Goal: Task Accomplishment & Management: Use online tool/utility

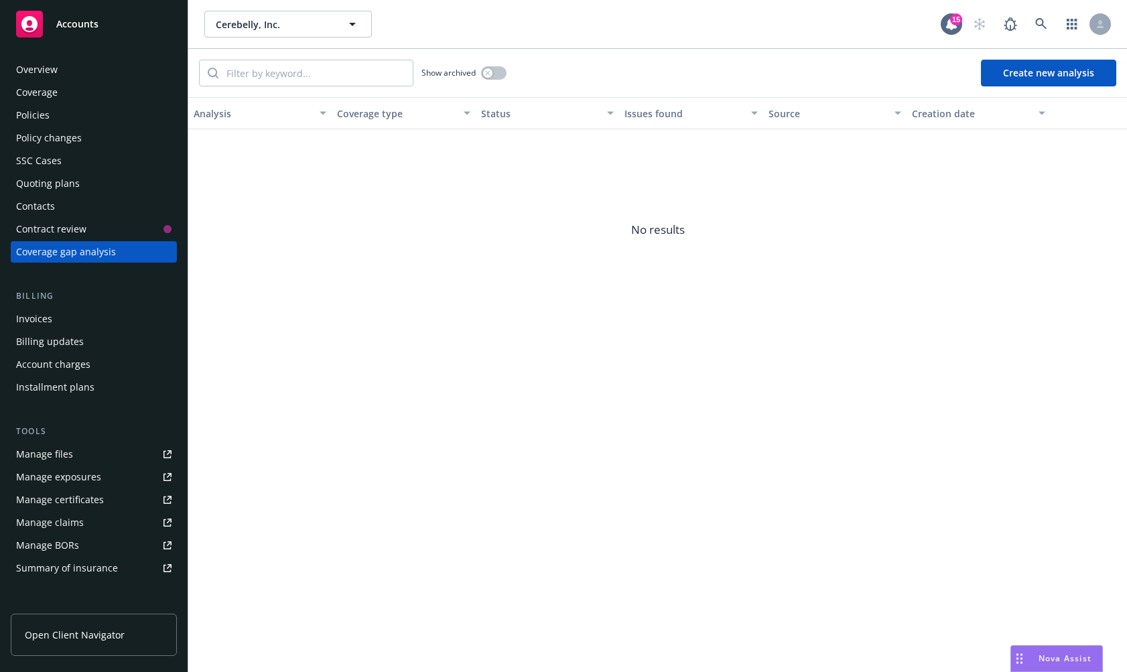
click at [482, 261] on span "No results" at bounding box center [657, 229] width 939 height 201
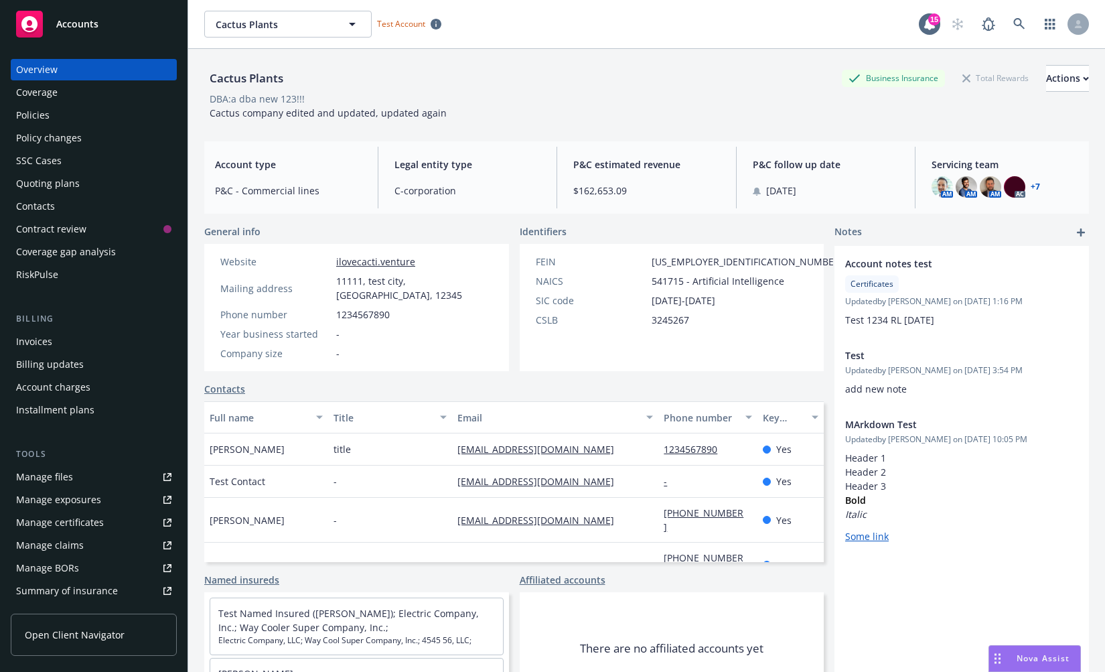
click at [112, 255] on div "Coverage gap analysis" at bounding box center [66, 251] width 100 height 21
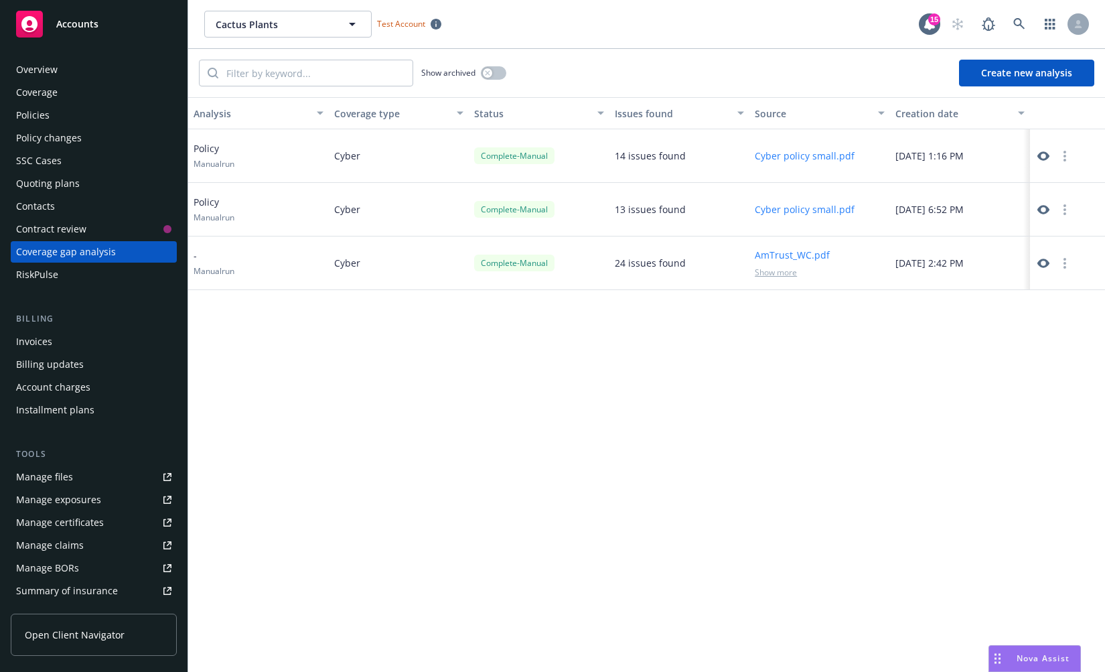
click at [723, 414] on div "Analysis Coverage type Status Issues found Source Creation date Policy Manual r…" at bounding box center [646, 384] width 917 height 575
click at [1084, 23] on div at bounding box center [1078, 23] width 21 height 21
click at [701, 376] on div "Analysis Coverage type Status Issues found Source Creation date Policy Manual r…" at bounding box center [646, 384] width 917 height 575
click at [577, 512] on div "Analysis Coverage type Status Issues found Source Creation date Policy Manual r…" at bounding box center [646, 384] width 917 height 575
click at [586, 472] on div "Analysis Coverage type Status Issues found Source Creation date Policy Manual r…" at bounding box center [646, 384] width 917 height 575
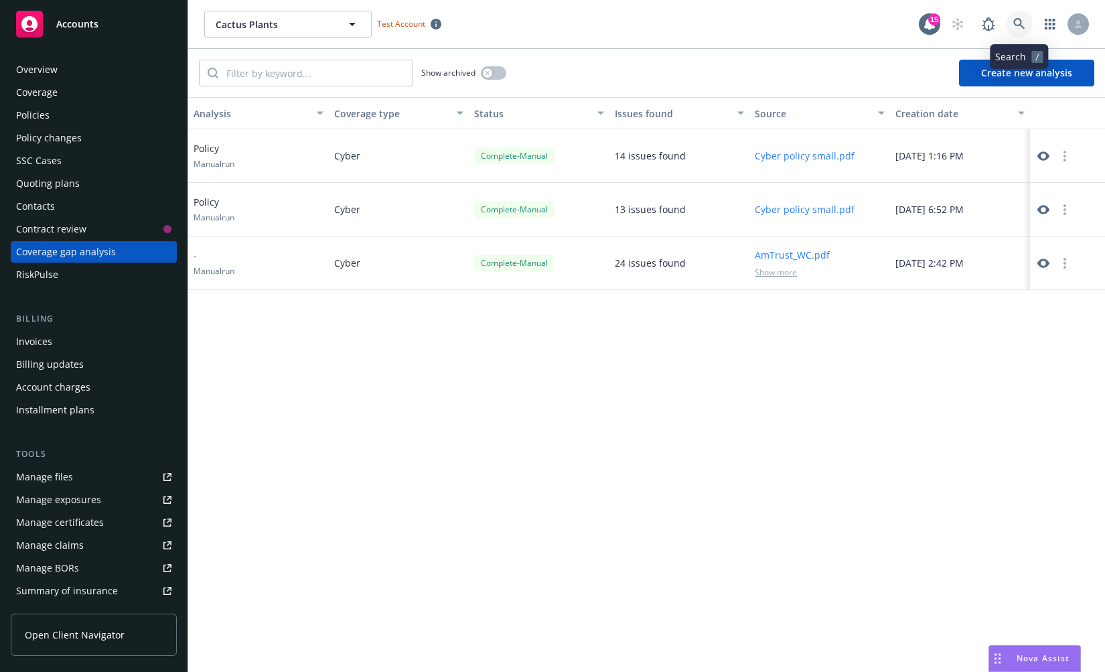
click at [1014, 31] on link at bounding box center [1019, 24] width 27 height 27
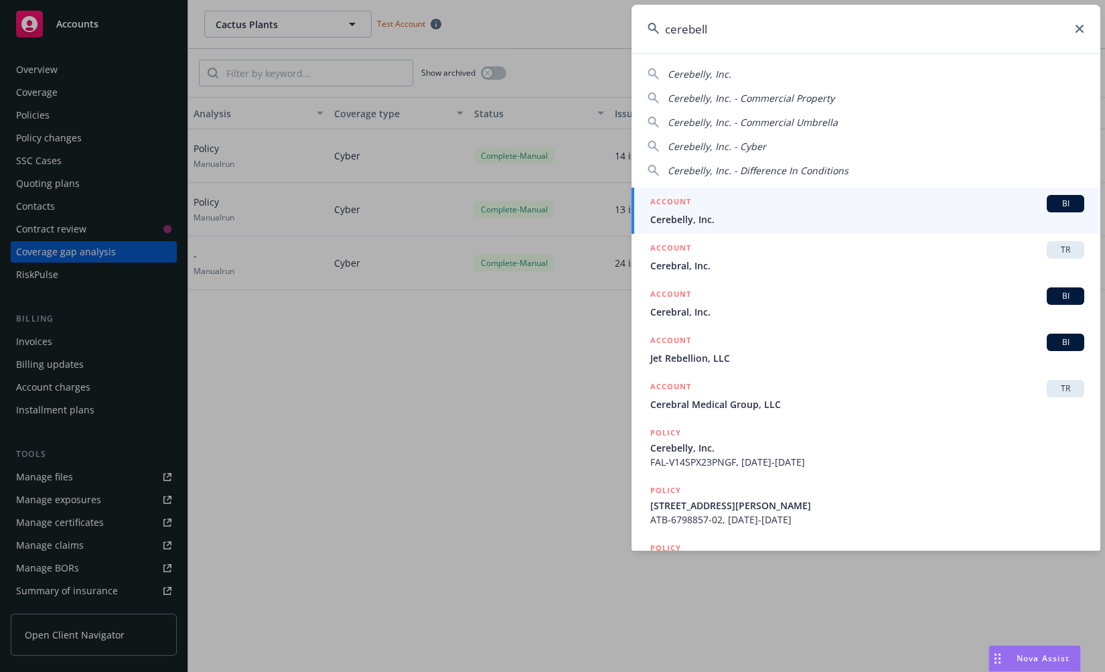
type input "cerebell"
click at [774, 212] on span "Cerebelly, Inc." at bounding box center [867, 219] width 434 height 14
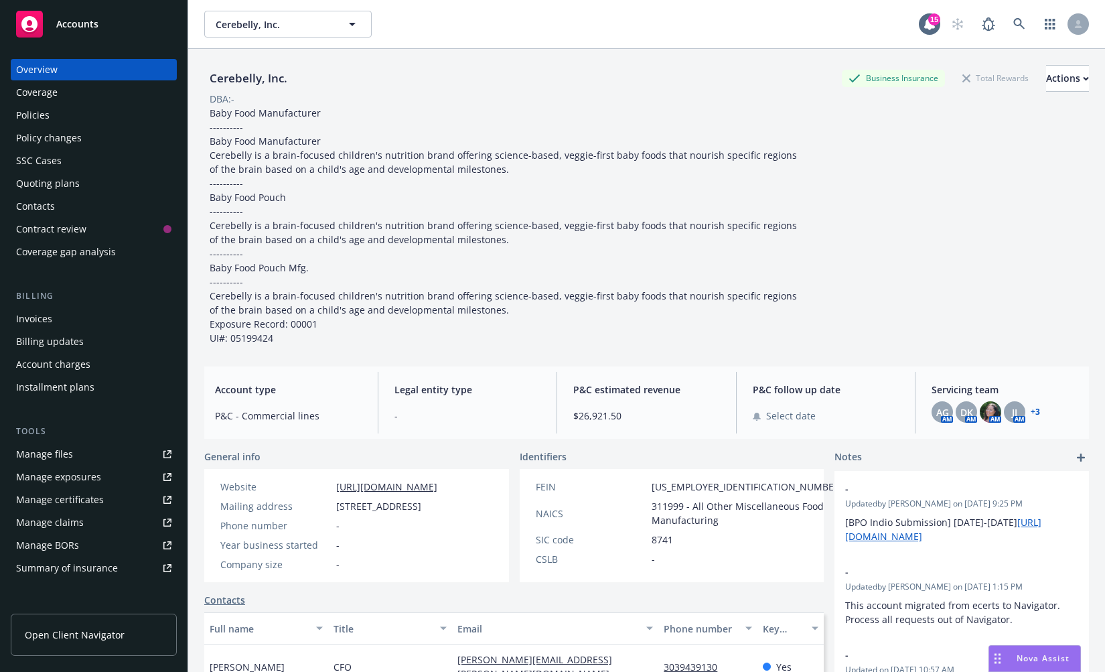
click at [111, 255] on div "Coverage gap analysis" at bounding box center [66, 251] width 100 height 21
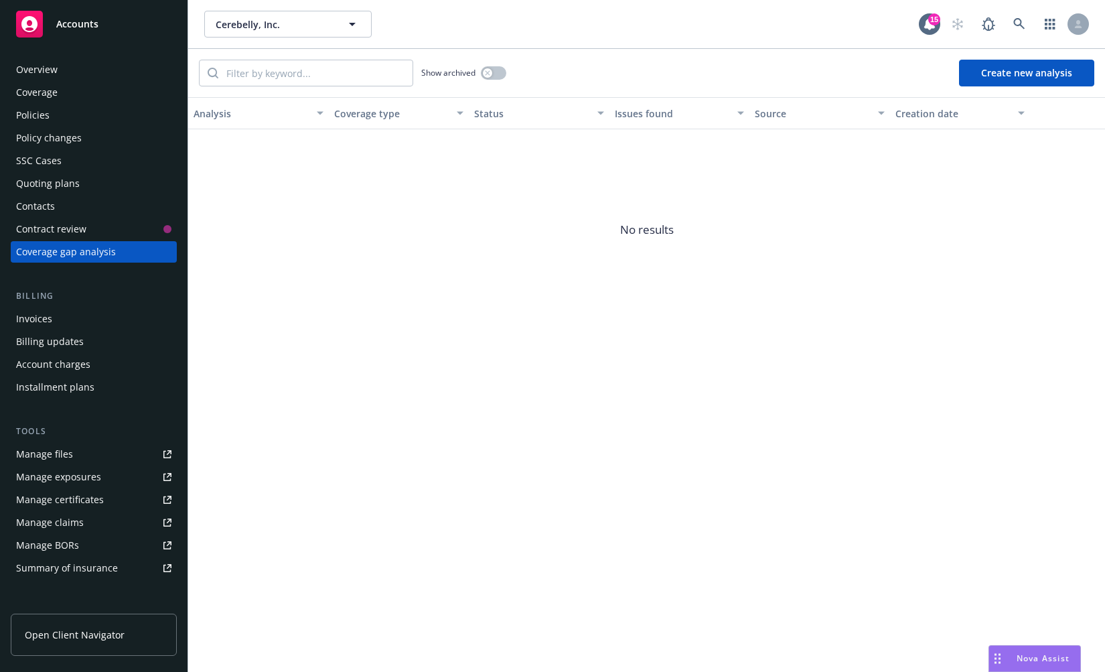
click at [1048, 76] on button "Create new analysis" at bounding box center [1026, 73] width 135 height 27
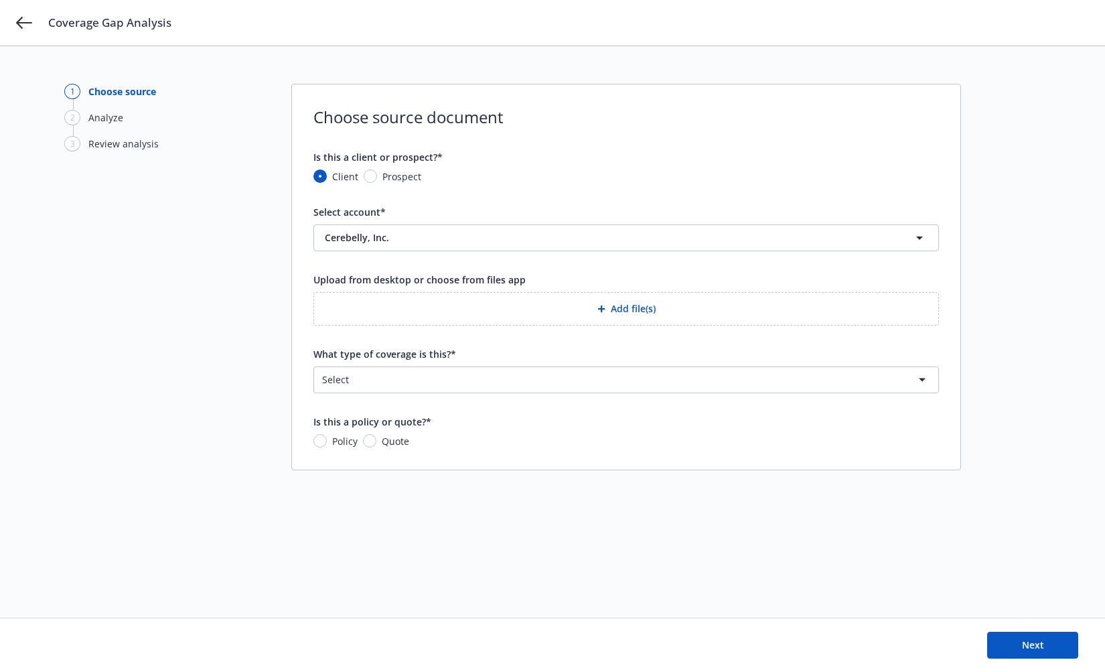
click at [542, 312] on button "Add file(s)" at bounding box center [627, 308] width 626 height 33
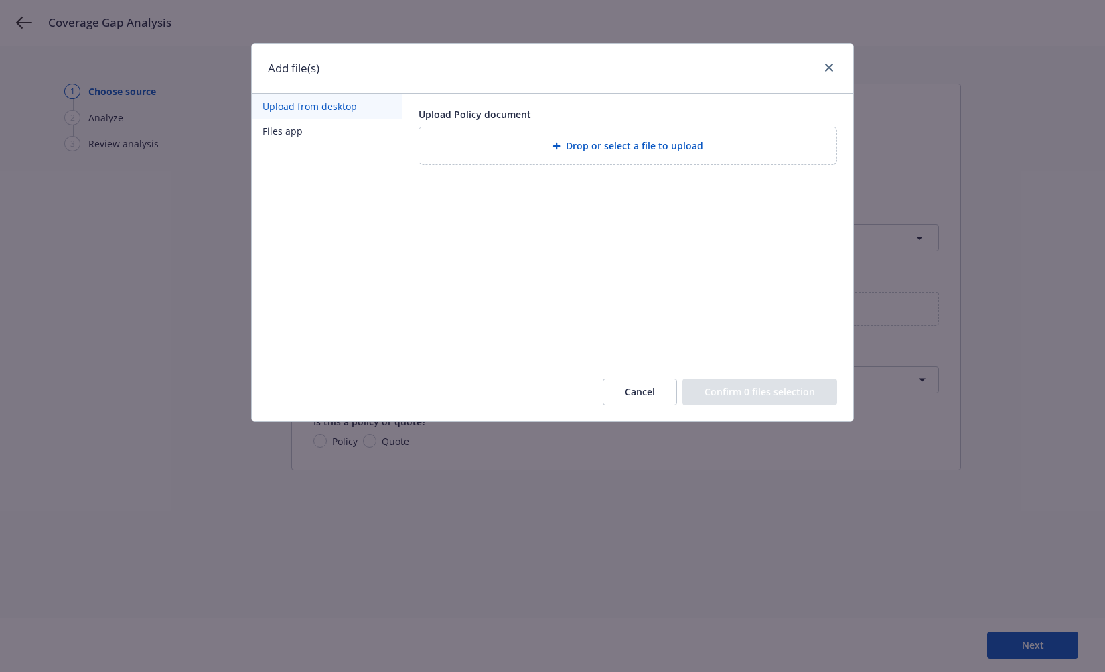
click at [584, 140] on span "Drop or select a file to upload" at bounding box center [634, 146] width 137 height 14
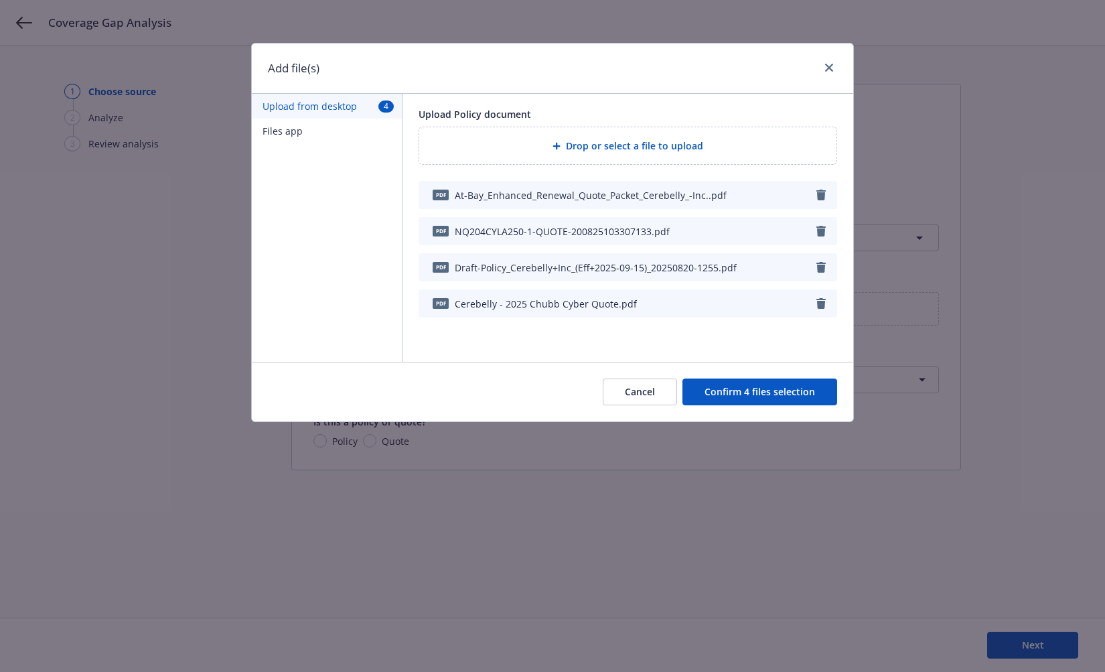
click at [762, 397] on button "Confirm 4 files selection" at bounding box center [760, 392] width 155 height 27
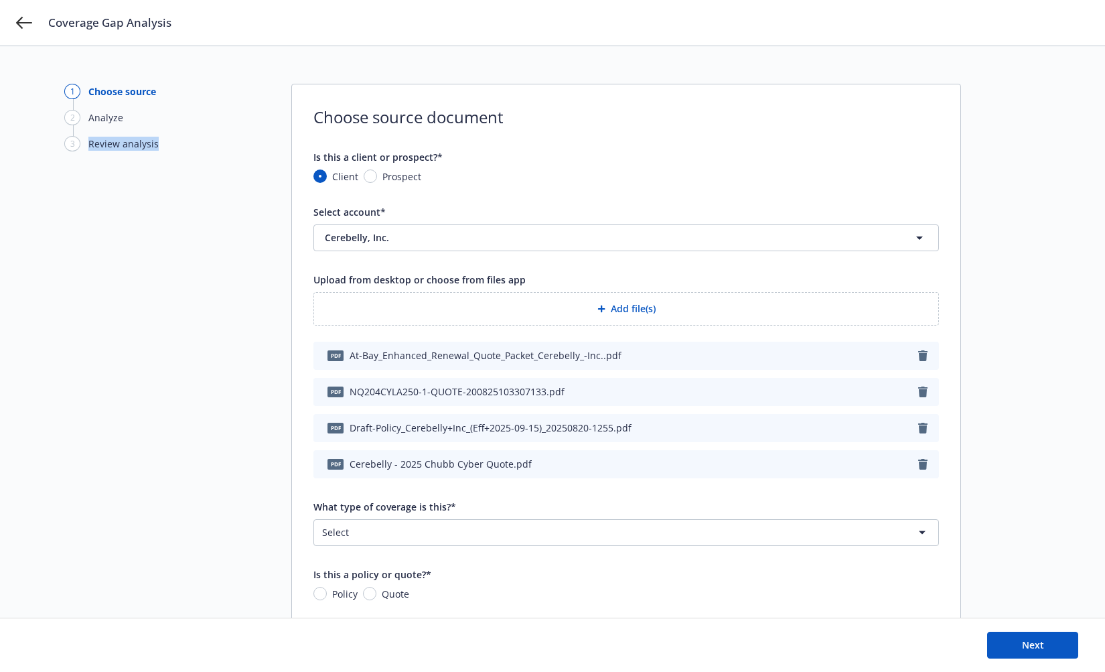
drag, startPoint x: 97, startPoint y: 139, endPoint x: 170, endPoint y: 295, distance: 172.3
click at [170, 295] on div "1 Choose source 2 Analyze 3 Review analysis" at bounding box center [137, 353] width 147 height 539
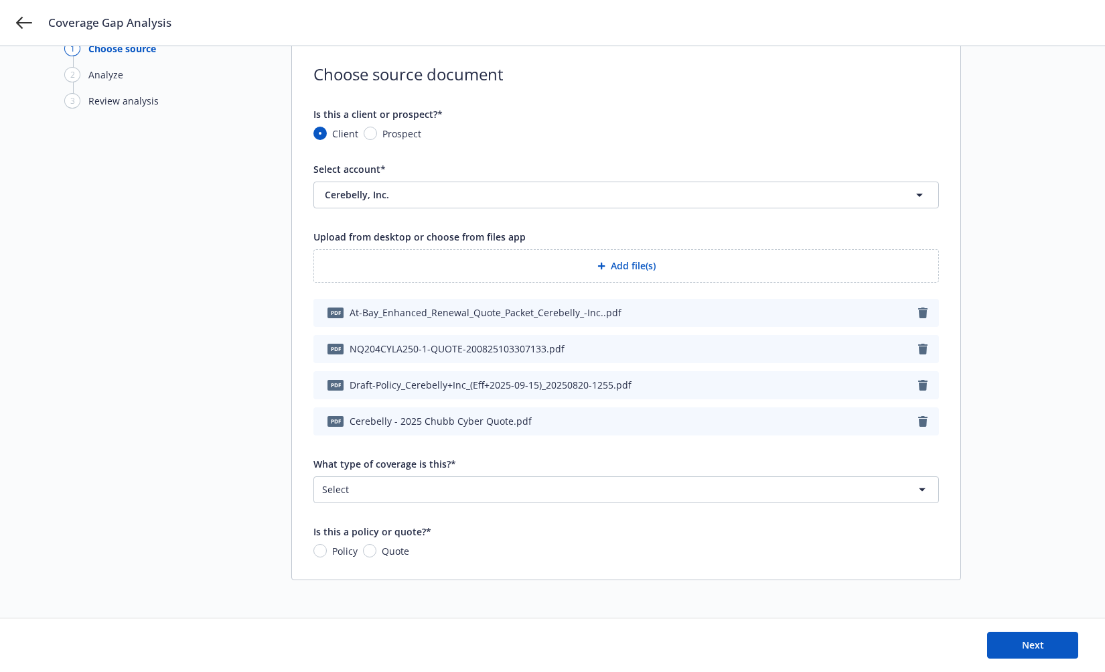
click at [385, 551] on span "Quote" at bounding box center [395, 551] width 27 height 14
click at [376, 551] on input "Quote" at bounding box center [369, 550] width 13 height 13
radio input "true"
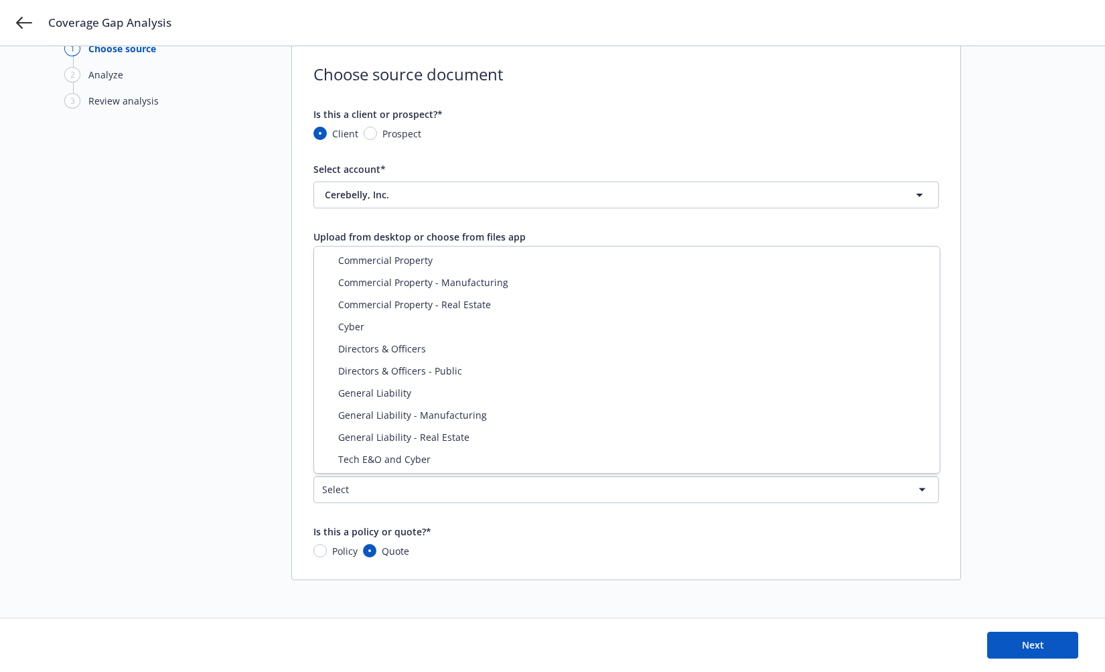
click at [474, 486] on html "Coverage Gap Analysis 1 Choose source 2 Analyze 3 Review analysis Choose source…" at bounding box center [552, 293] width 1105 height 672
select select "CYBER"
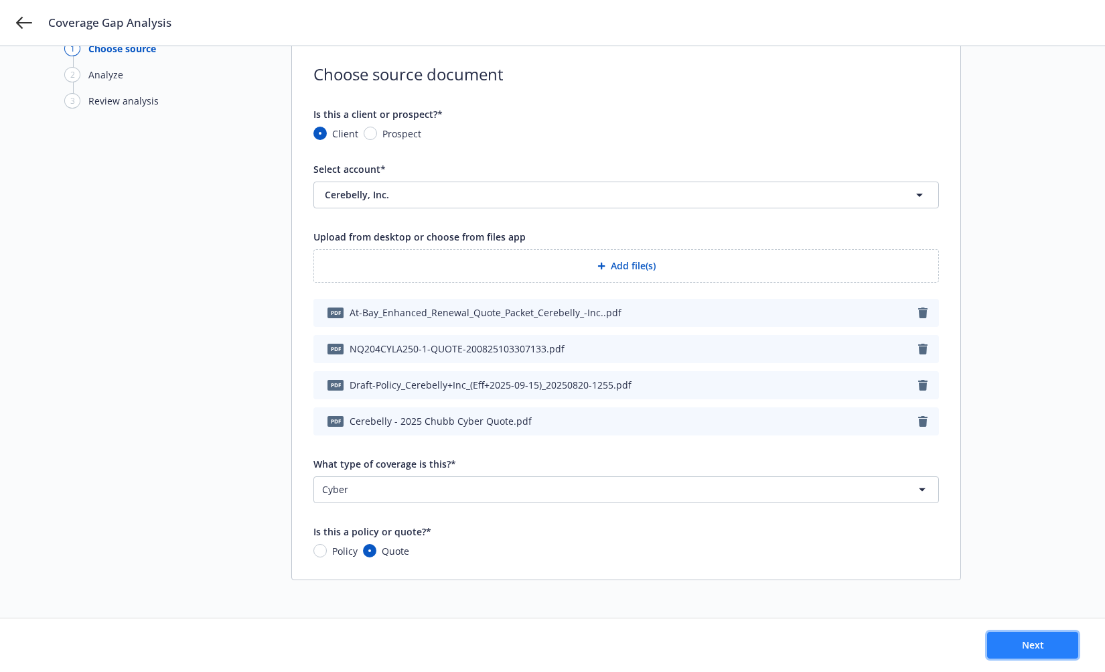
click at [1026, 642] on span "Next" at bounding box center [1033, 644] width 22 height 13
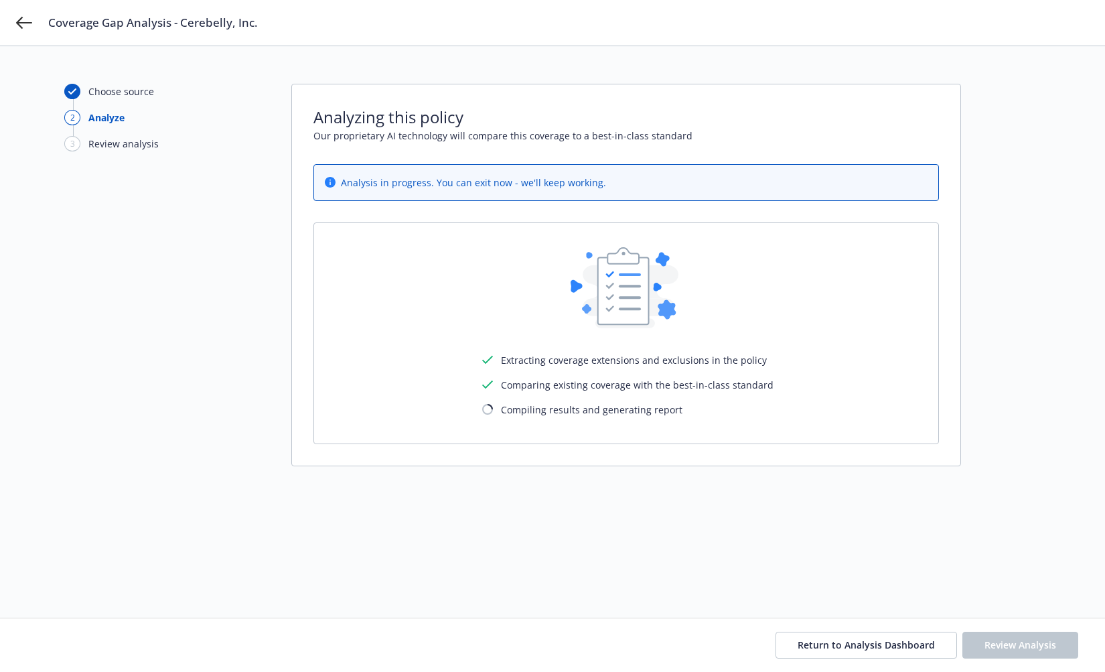
scroll to position [0, 0]
click at [190, 316] on div "Choose source 2 Analyze 3 Review analysis" at bounding box center [137, 332] width 147 height 496
click at [110, 335] on div "Choose source 2 Analyze 3 Review analysis" at bounding box center [137, 332] width 147 height 496
click at [250, 340] on div "Choose source 2 Analyze 3 Review analysis Analyzing this policy Our proprietary…" at bounding box center [552, 332] width 977 height 496
click at [253, 347] on div "Choose source 2 Analyze 3 Review analysis Analyzing this policy Our proprietary…" at bounding box center [552, 332] width 977 height 496
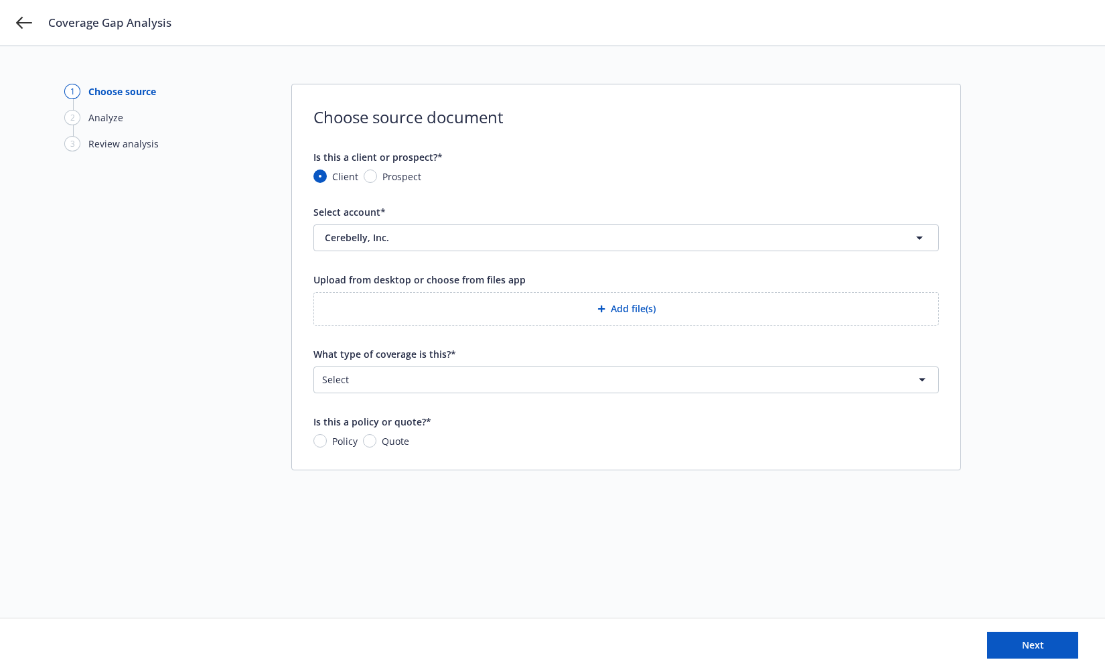
click at [104, 111] on div "Analyze" at bounding box center [105, 118] width 35 height 14
click at [145, 157] on div "3 Review analysis" at bounding box center [137, 149] width 147 height 26
click at [21, 21] on icon at bounding box center [24, 23] width 16 height 16
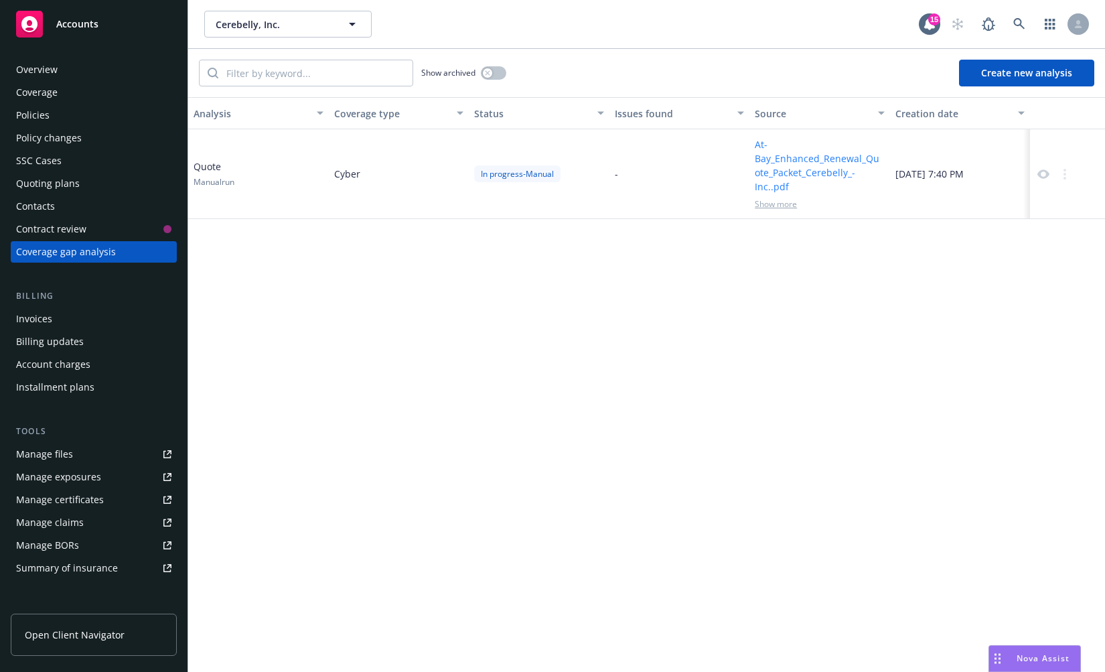
click at [514, 241] on div "Analysis Coverage type Status Issues found Source Creation date Quote Manual ru…" at bounding box center [646, 384] width 917 height 575
click at [778, 198] on span "Show more" at bounding box center [776, 203] width 42 height 11
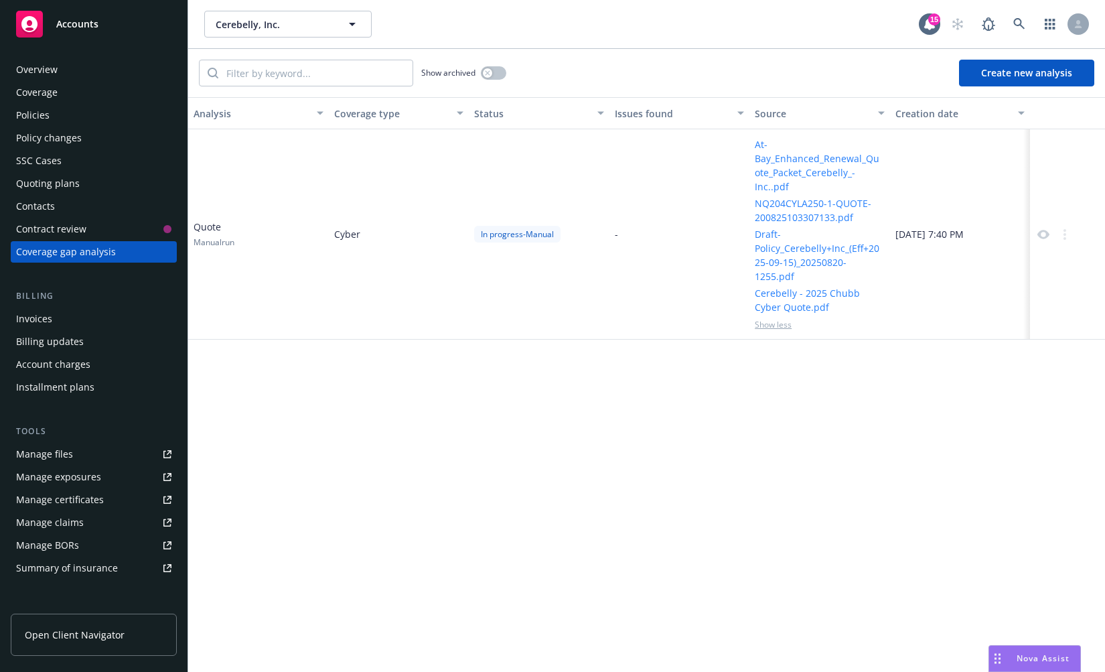
click at [853, 354] on div "Analysis Coverage type Status Issues found Source Creation date Quote Manual ru…" at bounding box center [646, 384] width 917 height 575
click at [322, 397] on div "Analysis Coverage type Status Issues found Source Creation date Quote Manual ru…" at bounding box center [646, 384] width 917 height 575
click at [492, 334] on div "Analysis Coverage type Status Issues found Source Creation date Quote Manual ru…" at bounding box center [646, 384] width 917 height 575
click at [932, 19] on div "15" at bounding box center [935, 19] width 12 height 12
click at [593, 498] on div "Analysis Coverage type Status Issues found Source Creation date Quote Manual ru…" at bounding box center [646, 384] width 917 height 575
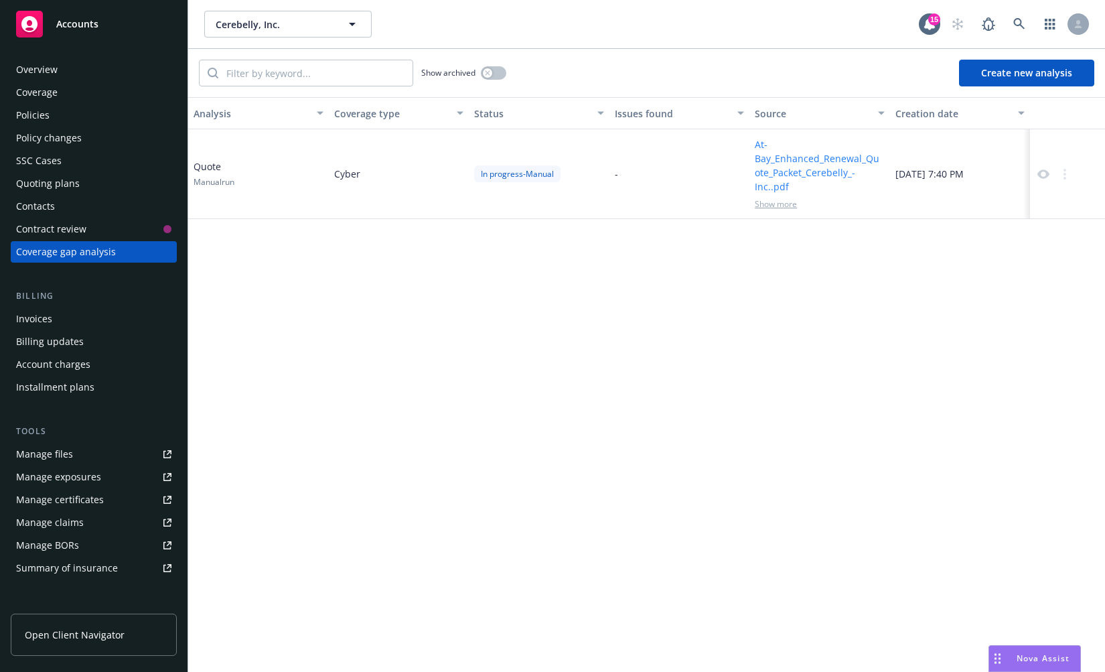
click at [397, 317] on div "Analysis Coverage type Status Issues found Source Creation date Quote Manual ru…" at bounding box center [646, 384] width 917 height 575
click at [437, 380] on div "Analysis Coverage type Status Issues found Source Creation date Quote Manual ru…" at bounding box center [646, 384] width 917 height 575
click at [354, 437] on div "Analysis Coverage type Status Issues found Source Creation date Quote Manual ru…" at bounding box center [646, 384] width 917 height 575
click at [586, 342] on div "Analysis Coverage type Status Issues found Source Creation date Quote Manual ru…" at bounding box center [646, 384] width 917 height 575
